Goal: Information Seeking & Learning: Learn about a topic

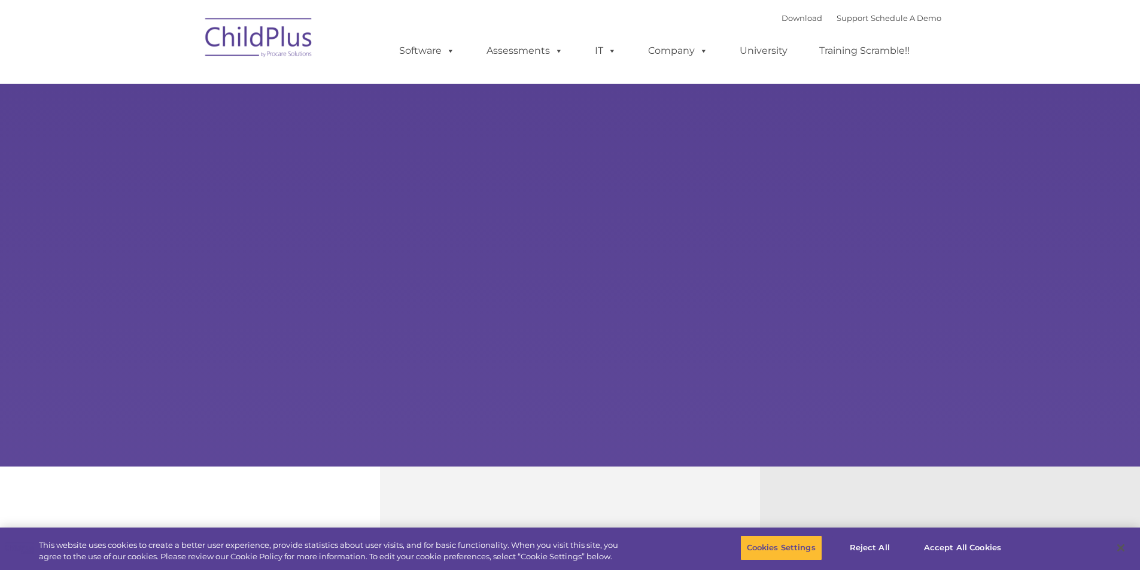
select select "MEDIUM"
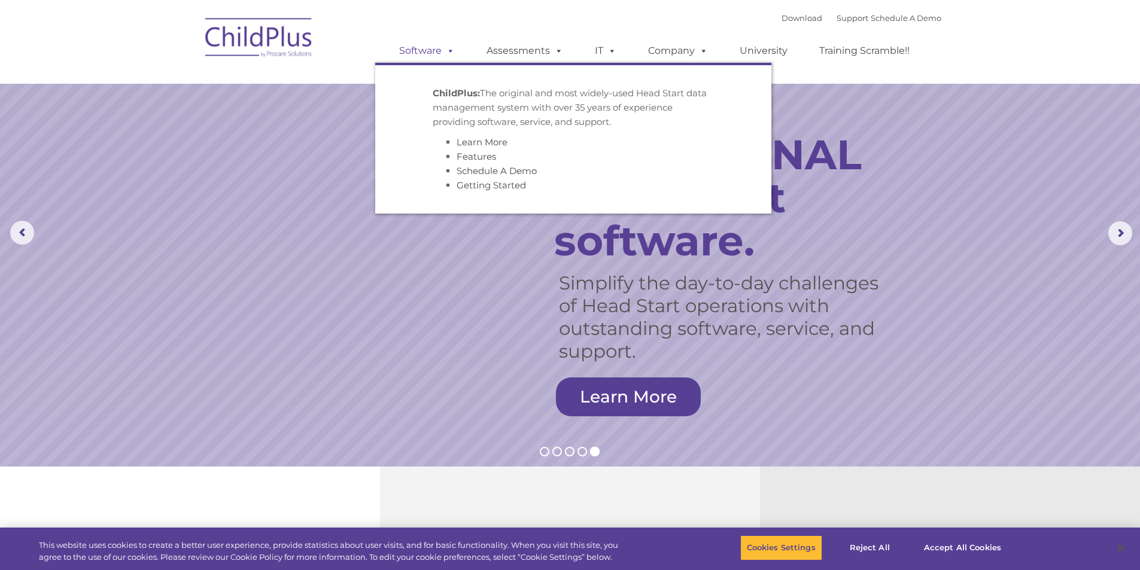
click at [432, 50] on link "Software" at bounding box center [427, 51] width 80 height 24
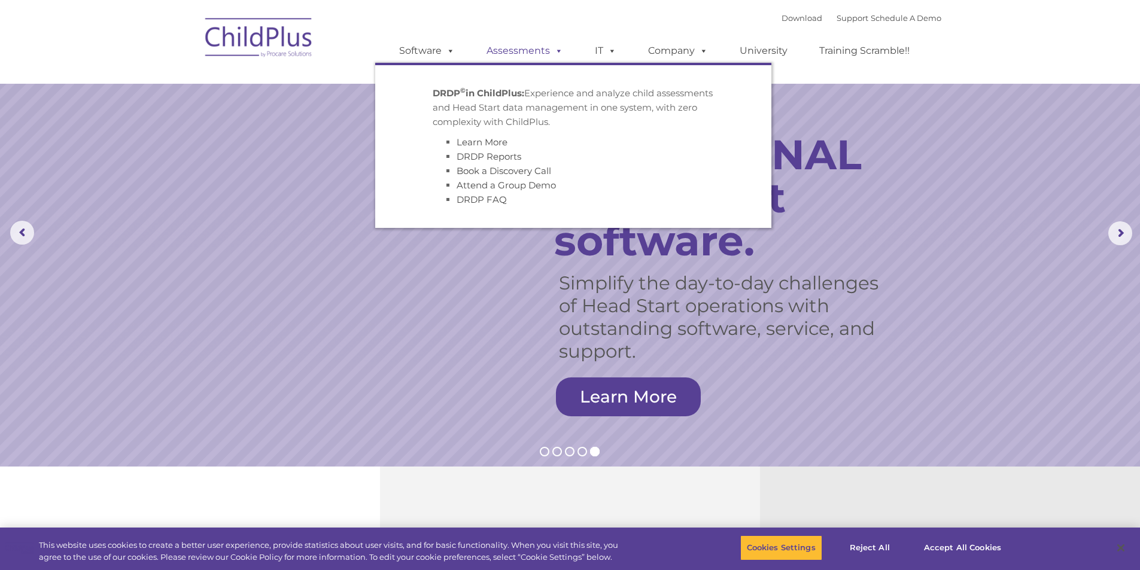
click at [534, 54] on link "Assessments" at bounding box center [524, 51] width 100 height 24
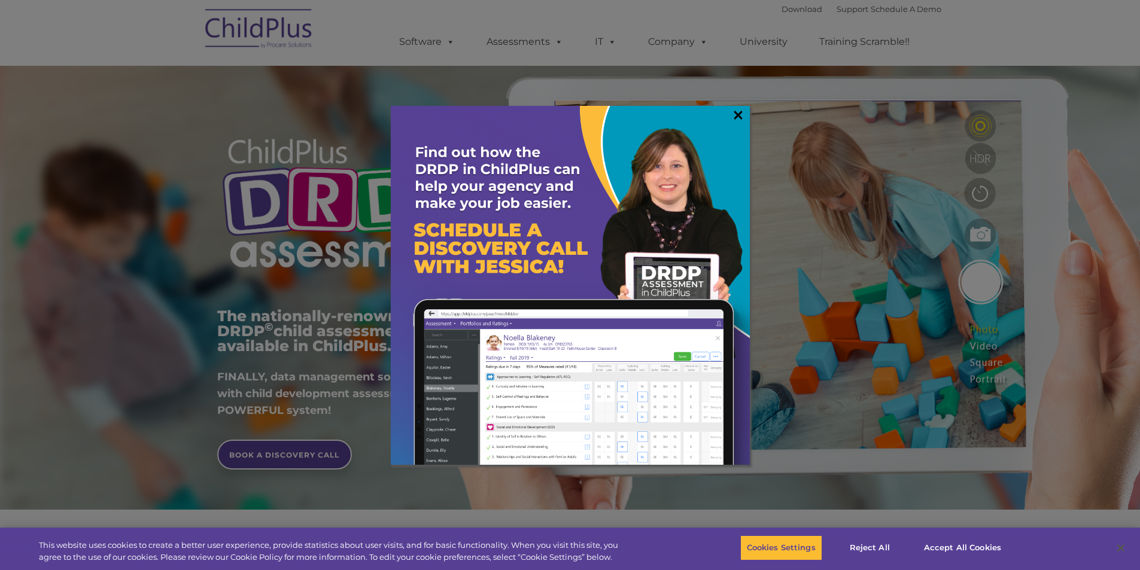
click at [733, 121] on link "×" at bounding box center [738, 115] width 14 height 12
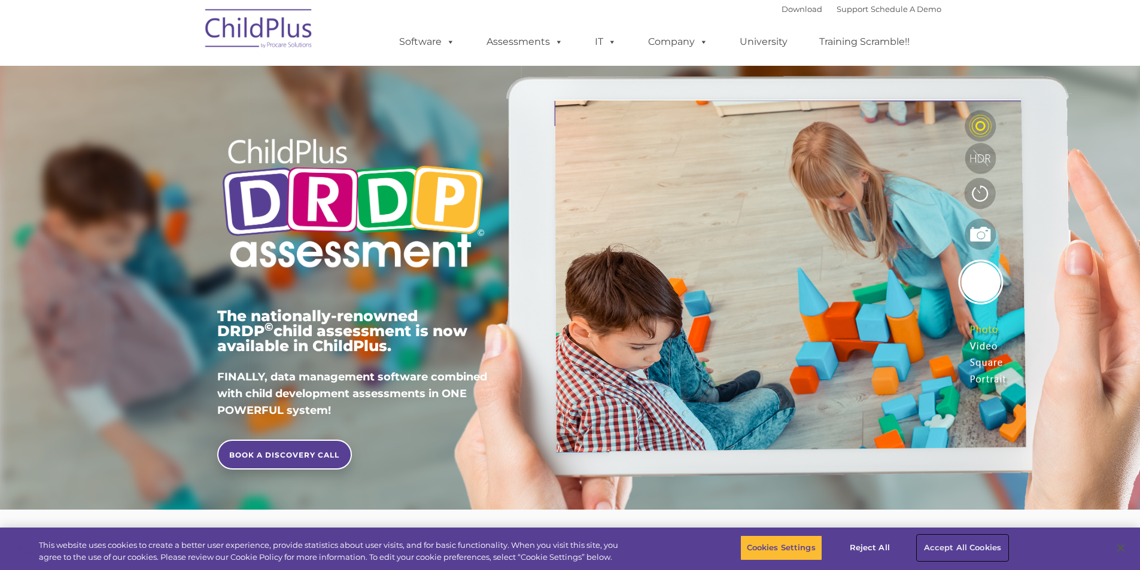
click at [954, 542] on button "Accept All Cookies" at bounding box center [962, 547] width 90 height 25
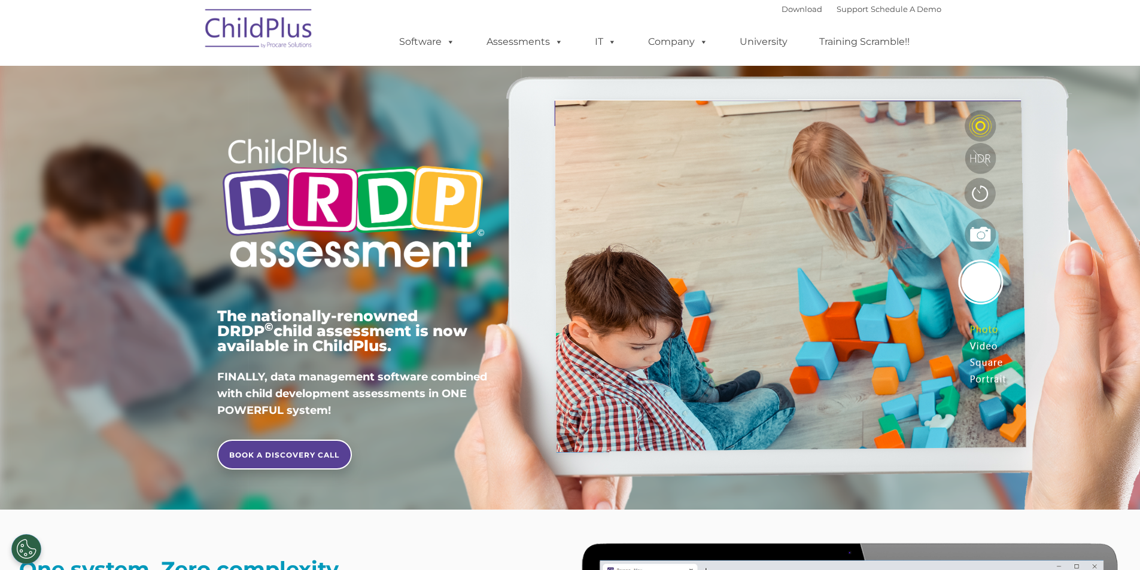
click at [248, 12] on img at bounding box center [259, 31] width 120 height 60
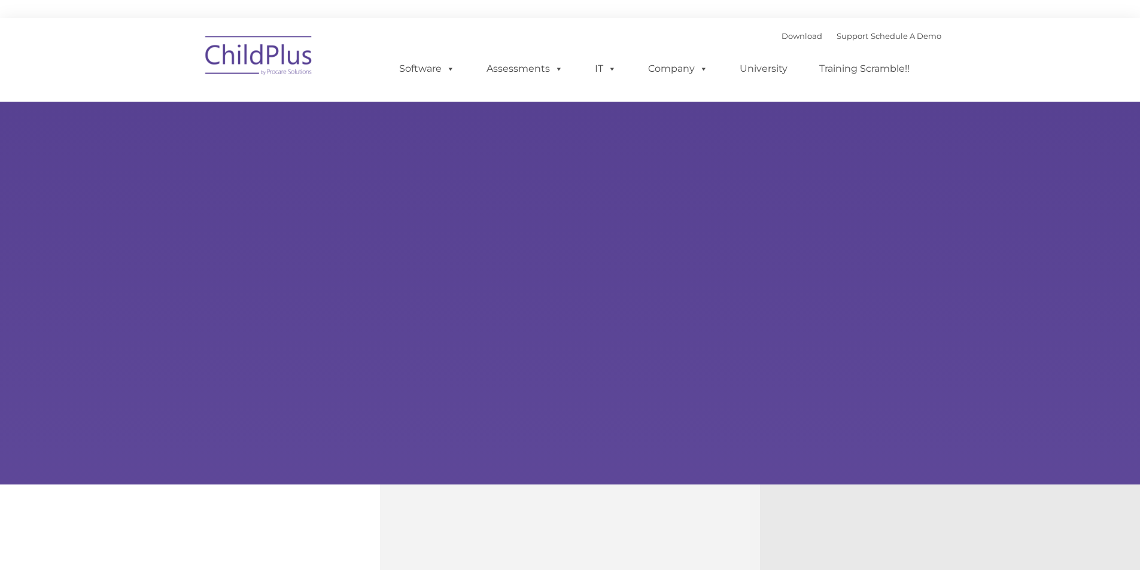
type input ""
select select "MEDIUM"
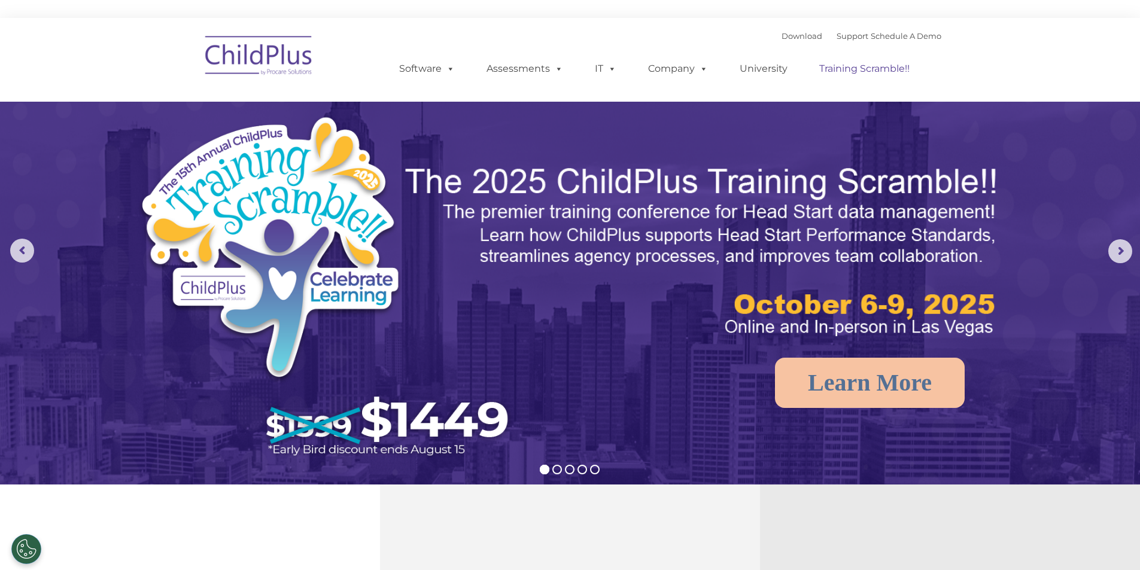
click at [846, 74] on link "Training Scramble!!" at bounding box center [864, 69] width 114 height 24
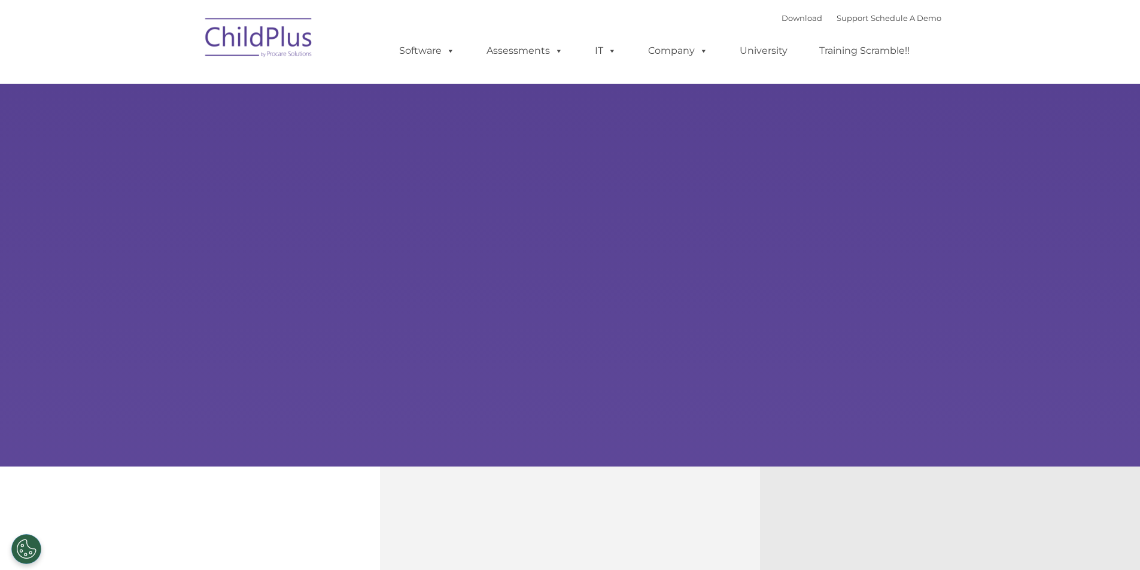
select select "MEDIUM"
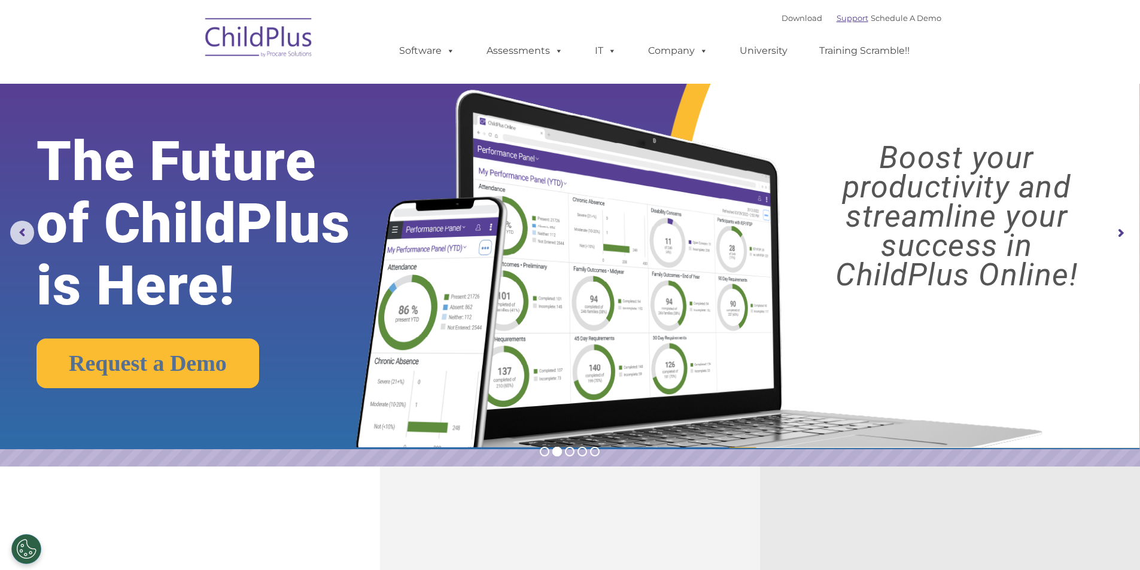
click at [836, 19] on link "Support" at bounding box center [852, 18] width 32 height 10
click at [884, 19] on link "Schedule A Demo" at bounding box center [905, 18] width 71 height 10
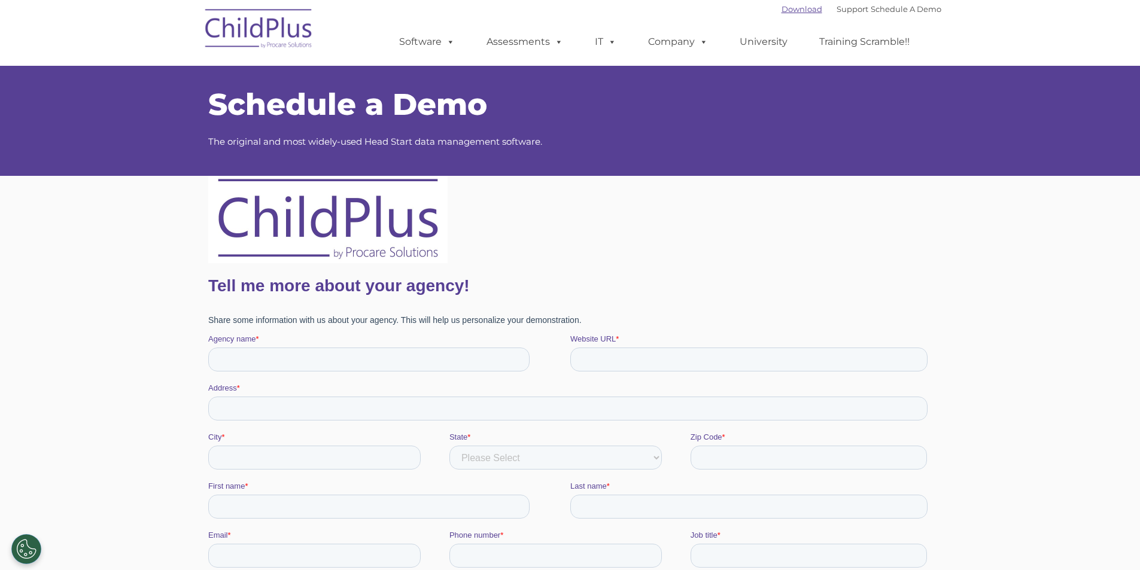
click at [791, 7] on link "Download" at bounding box center [801, 9] width 41 height 10
